Goal: Transaction & Acquisition: Purchase product/service

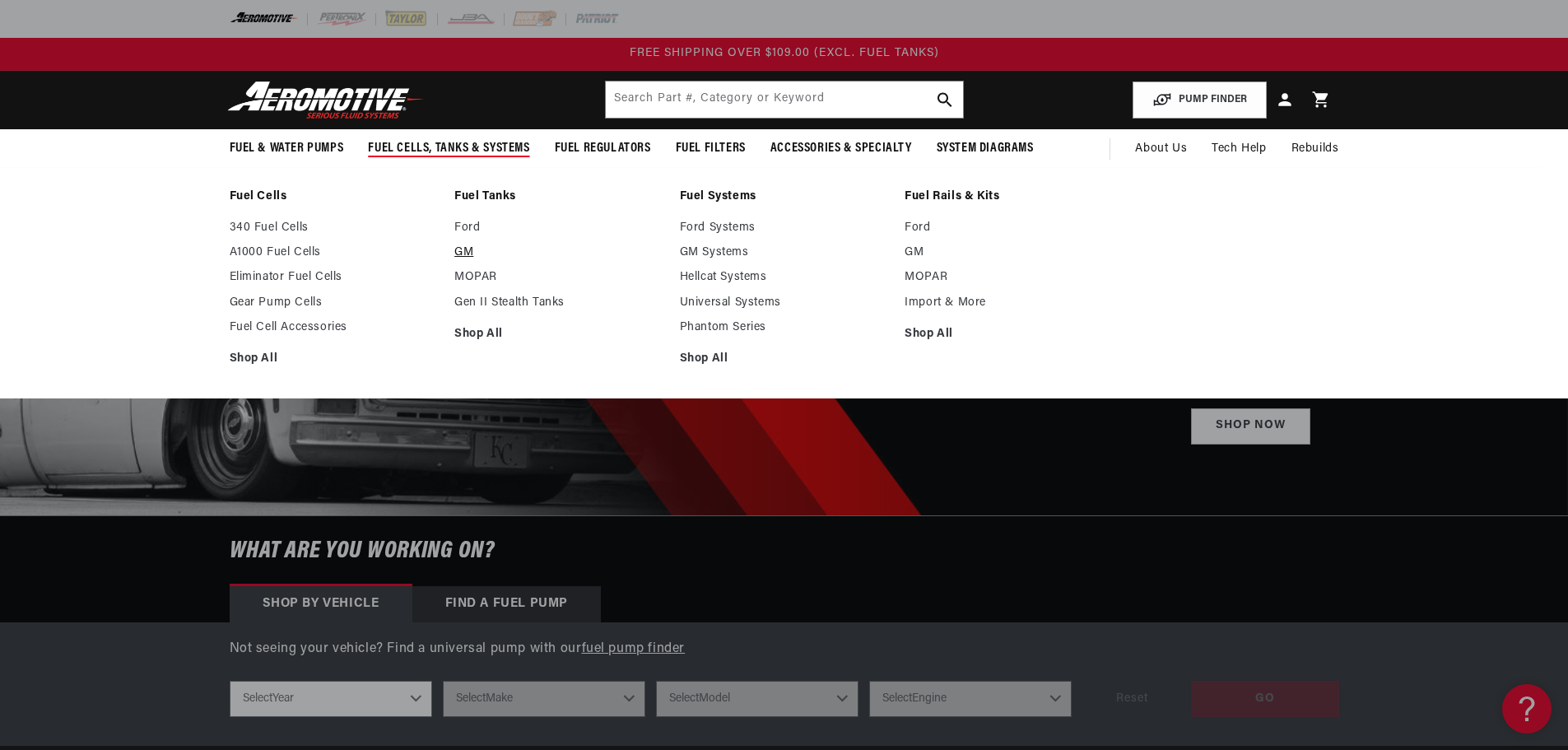
click at [468, 250] on link "GM" at bounding box center [558, 253] width 209 height 15
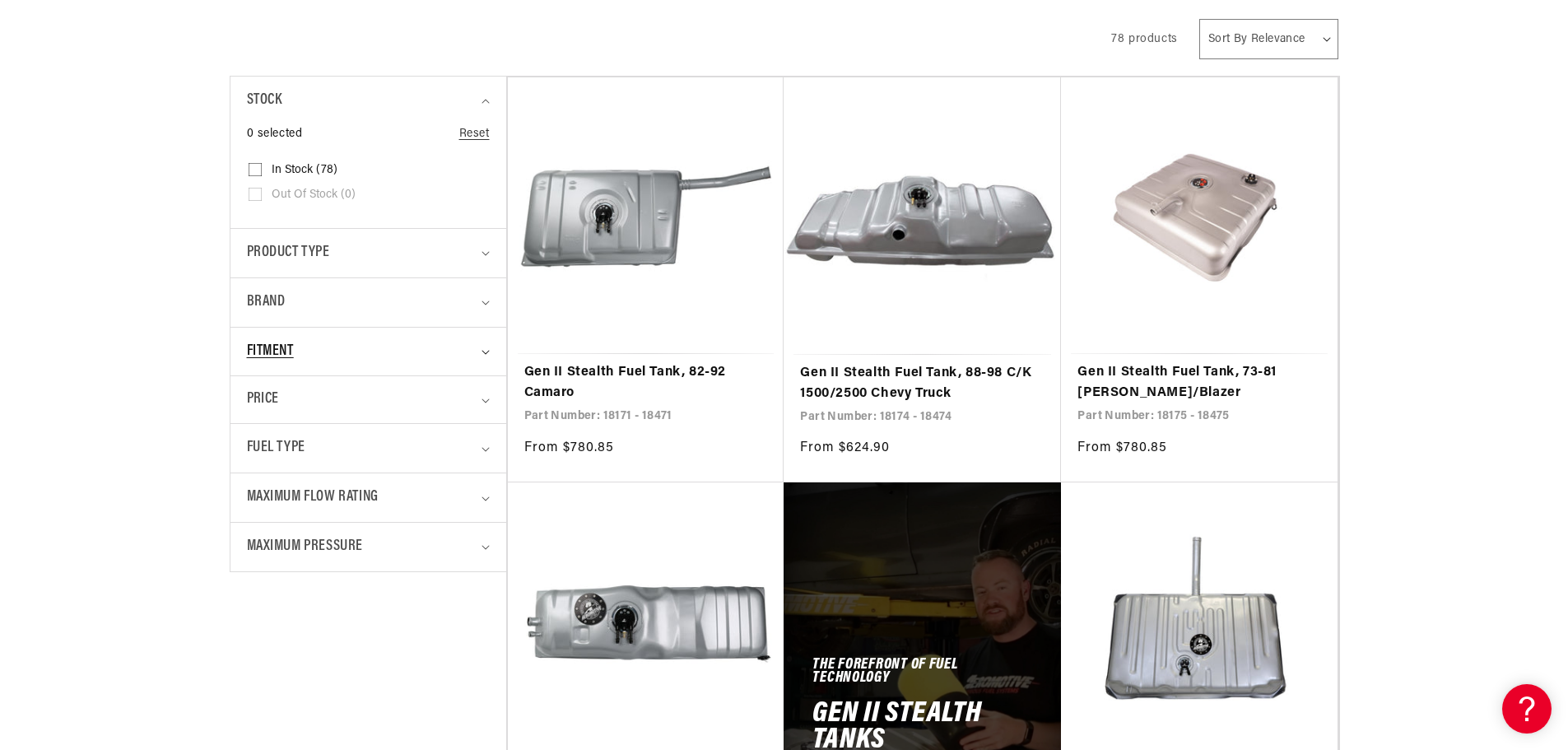
click at [316, 349] on div "Fitment" at bounding box center [362, 351] width 228 height 24
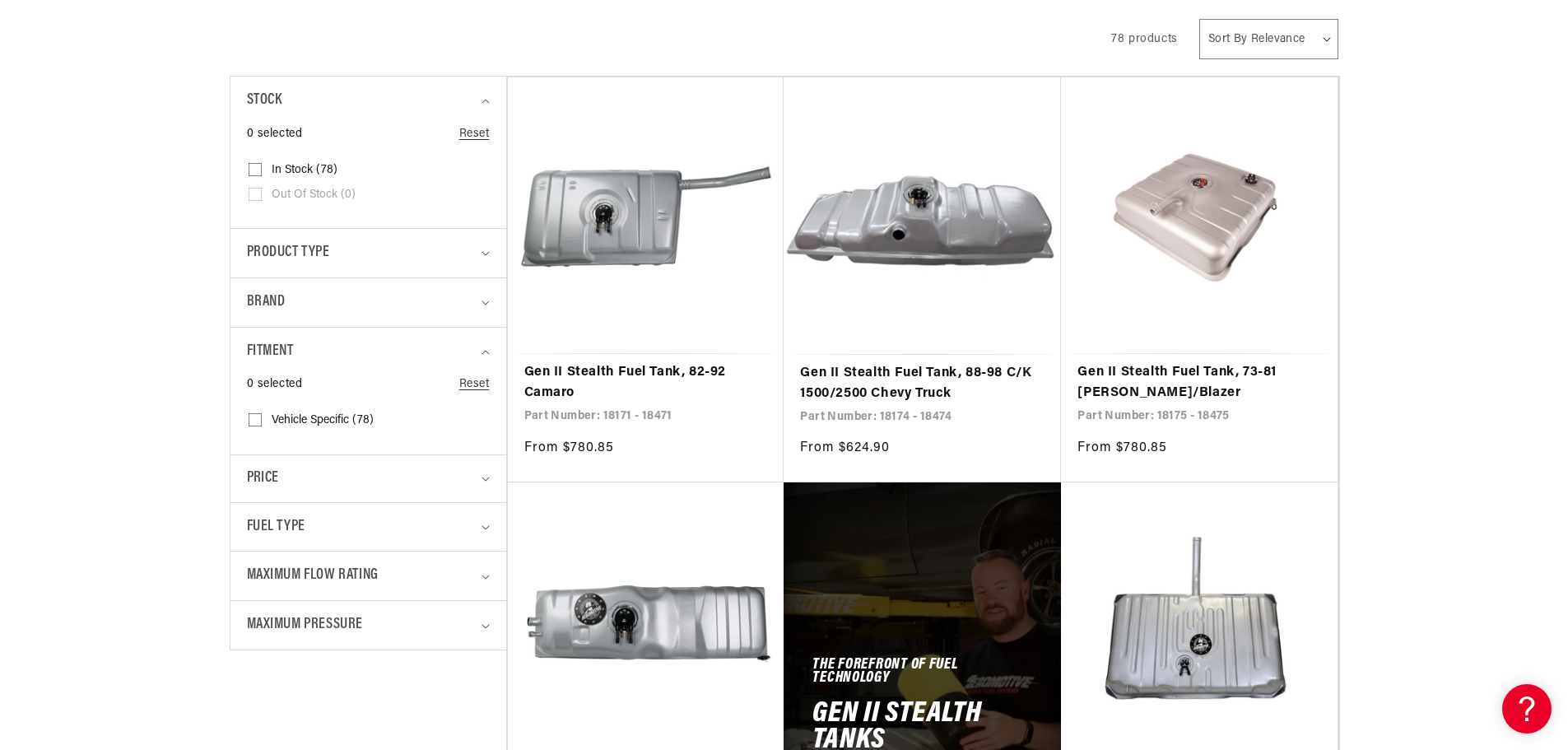
click at [318, 421] on span "Vehicle Specific (78)" at bounding box center [323, 421] width 102 height 15
click at [261, 421] on input "Vehicle Specific (78) Vehicle Specific (78 products)" at bounding box center [255, 423] width 13 height 13
checkbox input "true"
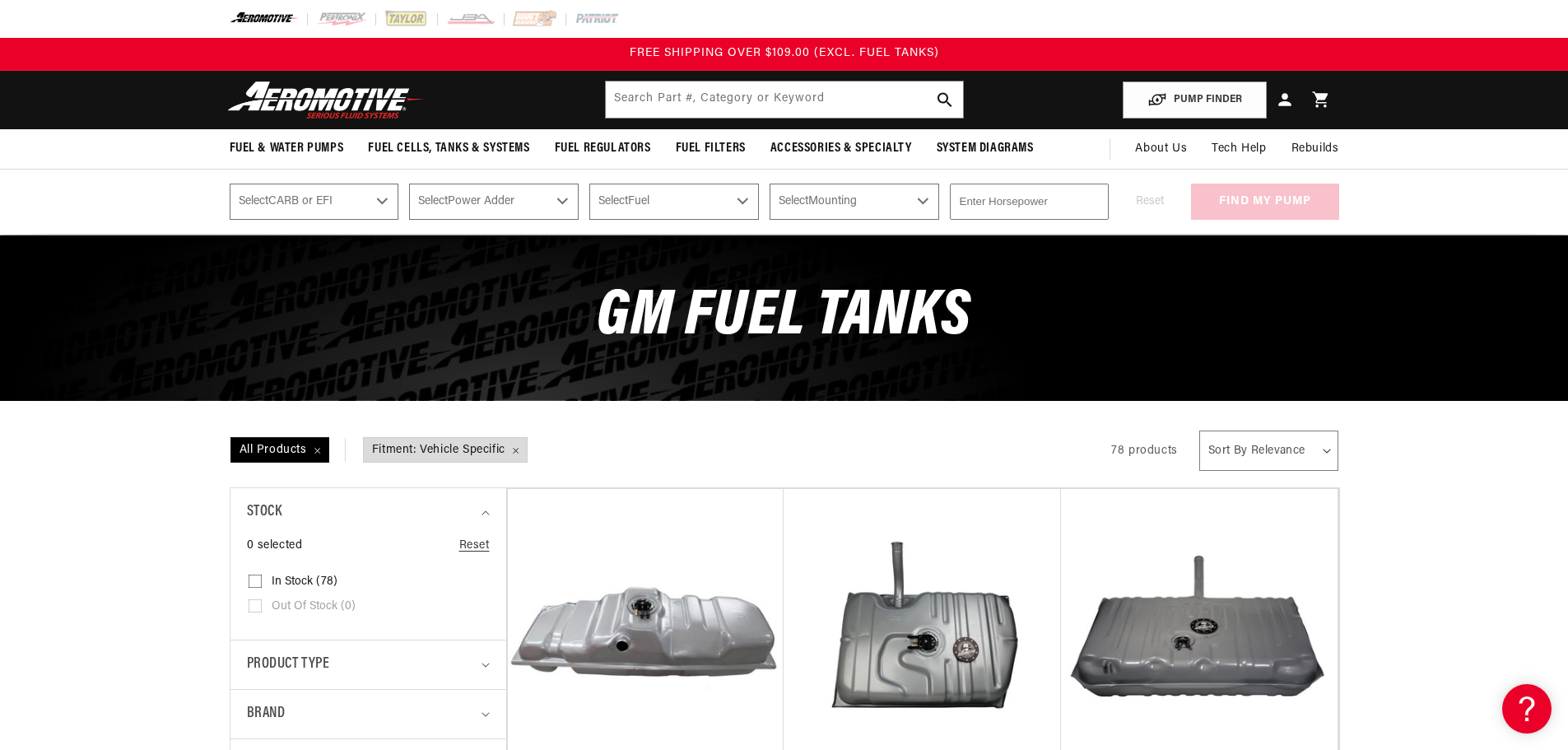
click at [481, 200] on select "Select Power Adder No - Naturally Aspirated Yes - Forced Induction" at bounding box center [494, 201] width 170 height 36
click at [644, 208] on select "Select Fuel E85 Gas" at bounding box center [674, 201] width 170 height 36
click at [827, 220] on div "PUMP FINDER Select CARB or EFI Carbureted Fuel Injected Select Power Adder No -…" at bounding box center [784, 202] width 1568 height 66
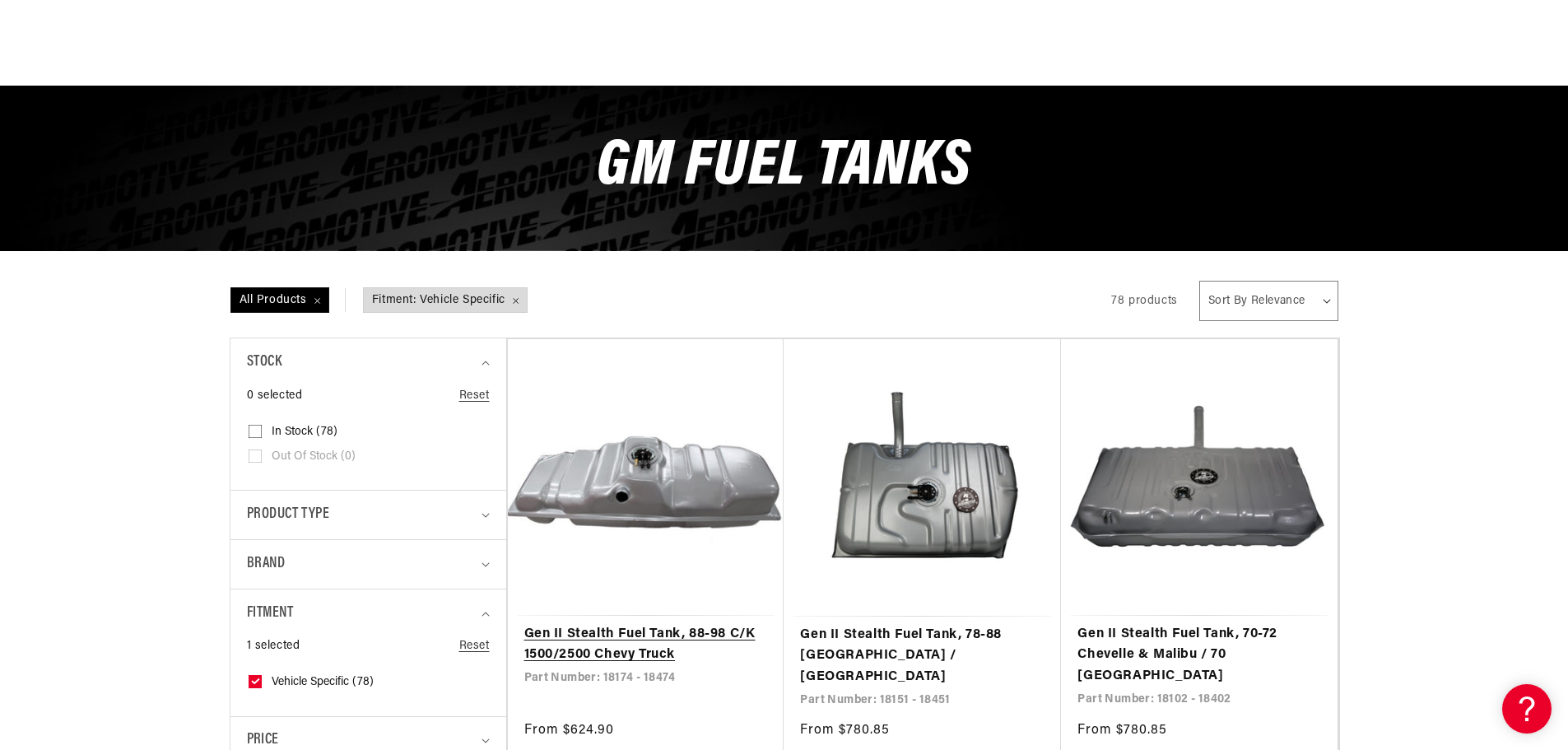
scroll to position [247, 0]
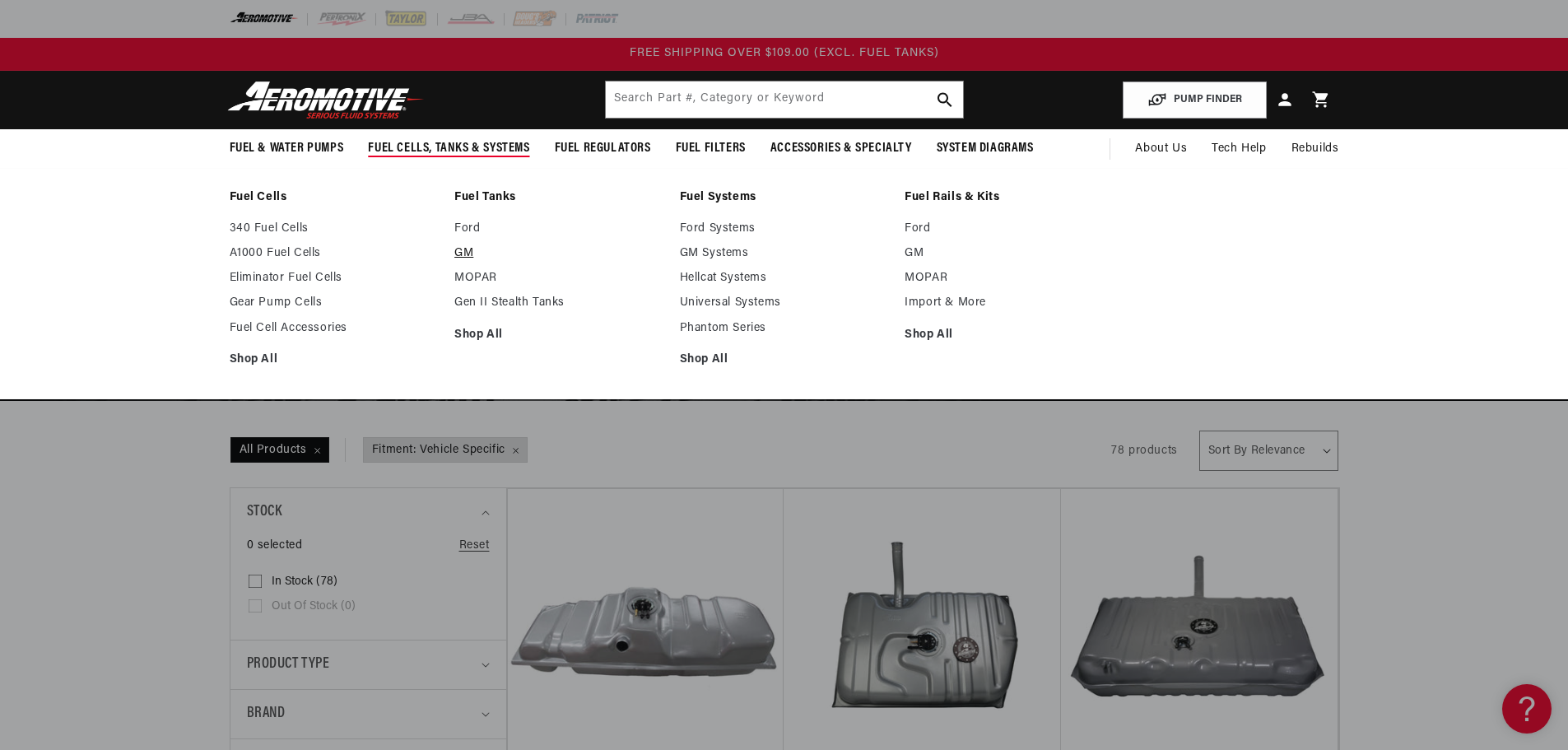
click at [466, 254] on link "GM" at bounding box center [558, 254] width 209 height 15
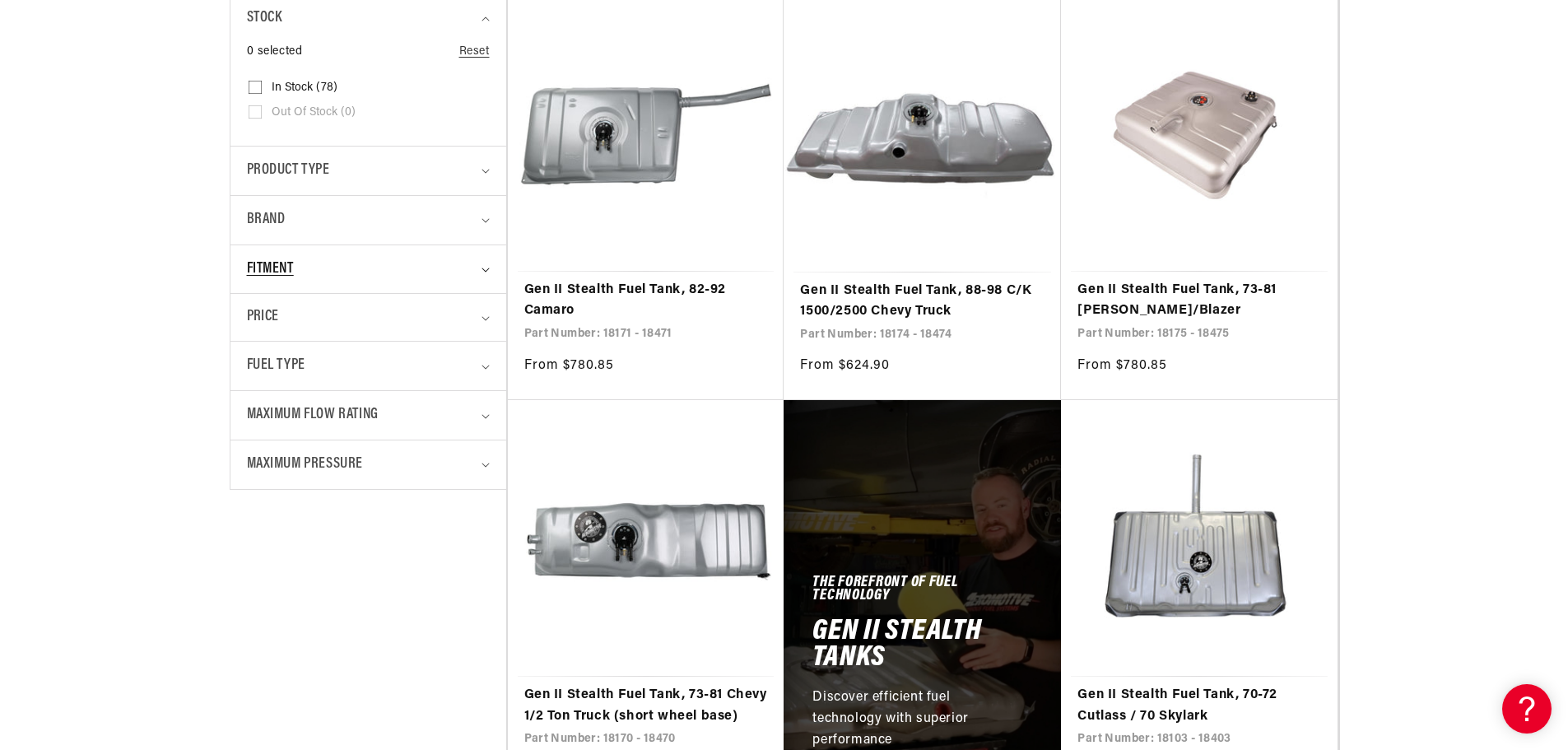
click at [340, 260] on div "Fitment" at bounding box center [362, 269] width 228 height 24
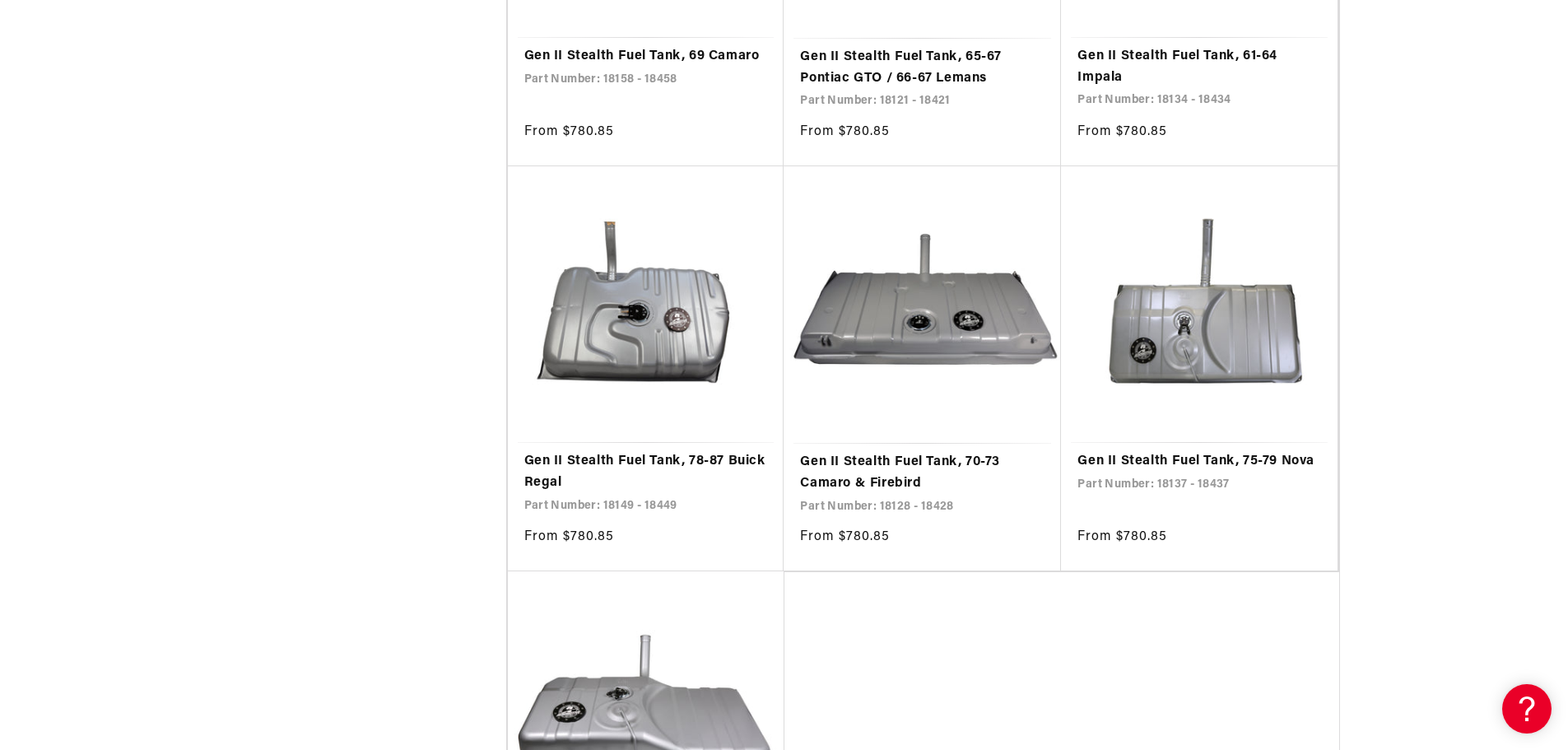
scroll to position [3213, 0]
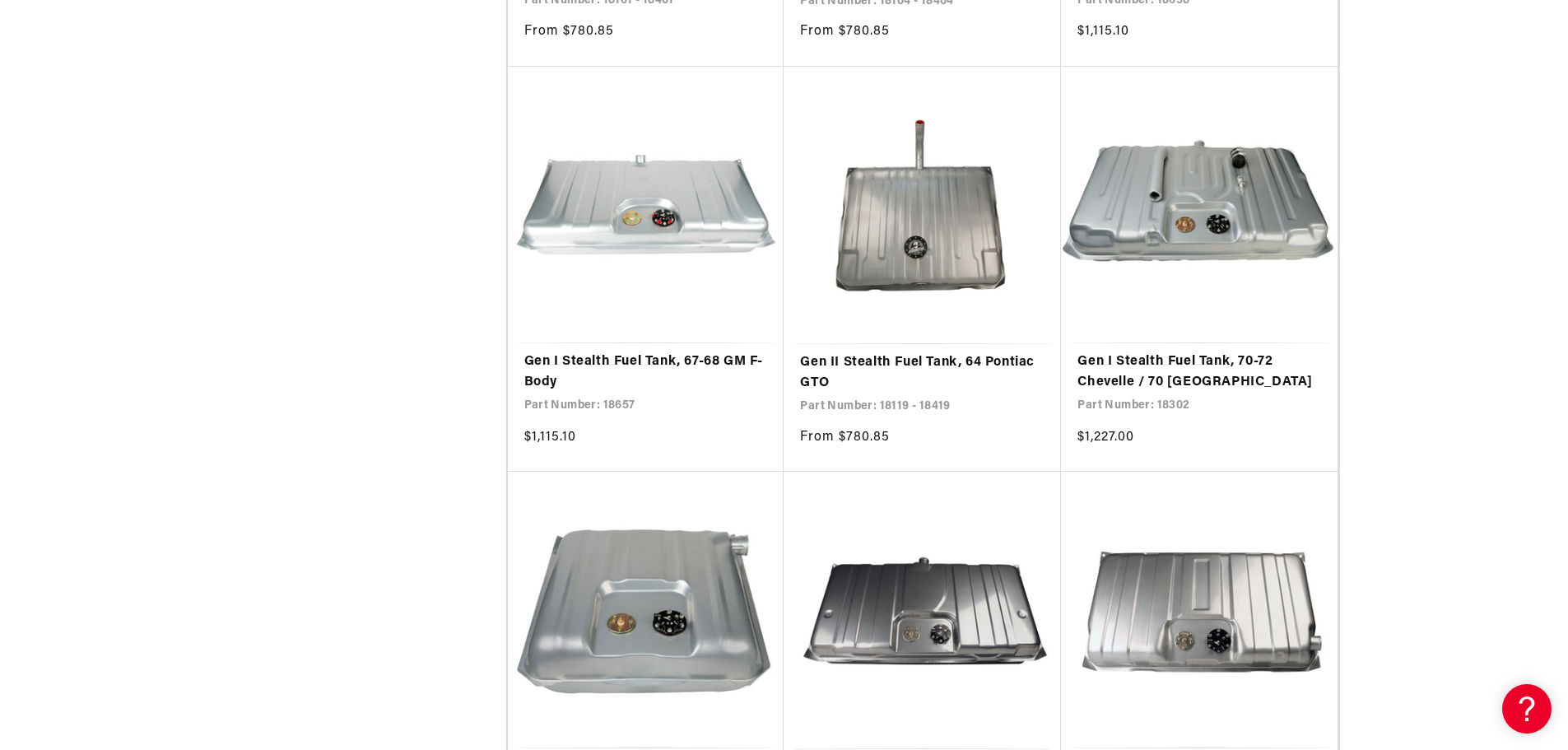
scroll to position [6424, 0]
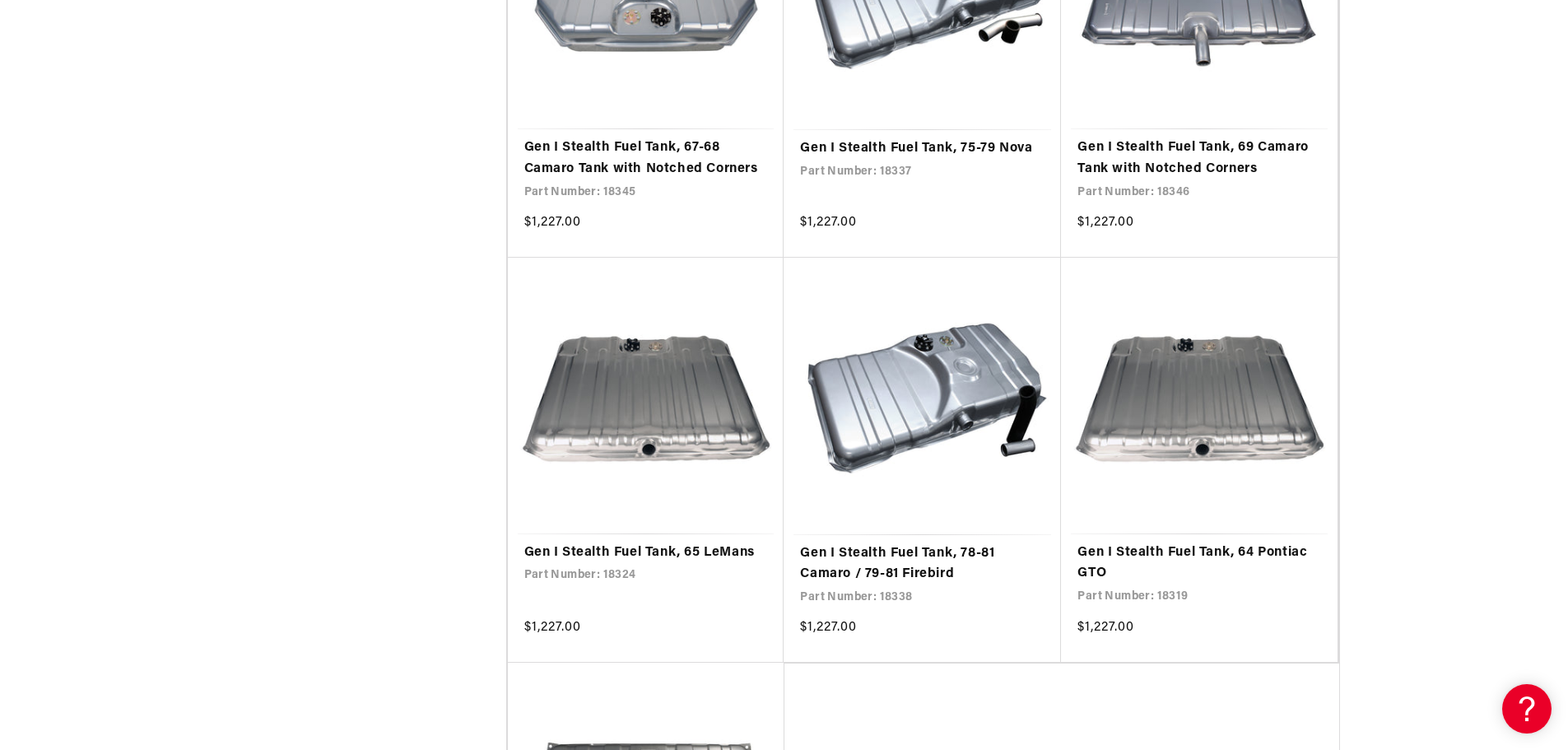
scroll to position [9637, 0]
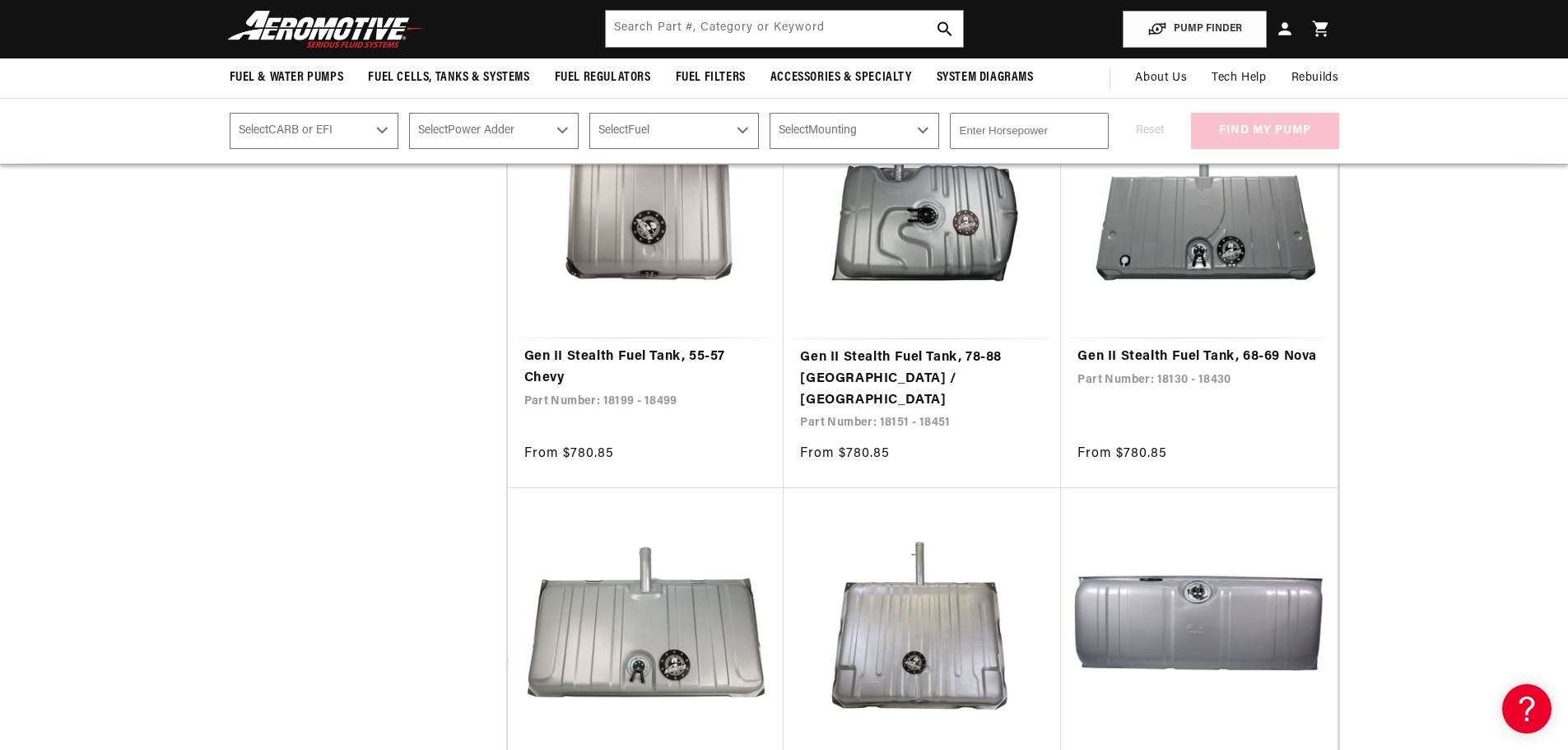
scroll to position [2141, 0]
